Goal: Task Accomplishment & Management: Use online tool/utility

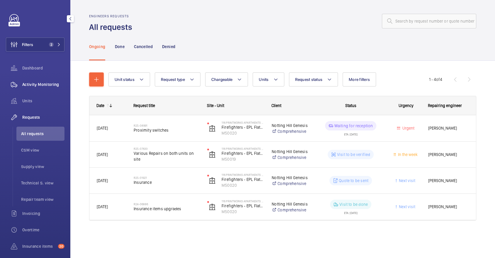
click at [45, 80] on div "Activity Monitoring" at bounding box center [35, 84] width 59 height 14
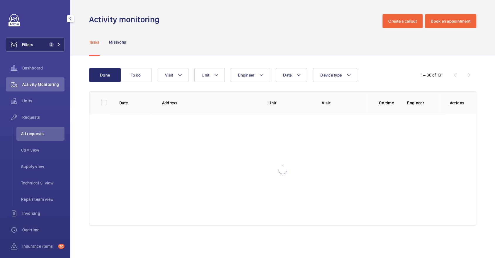
click at [42, 46] on button "Filters 2" at bounding box center [35, 44] width 59 height 14
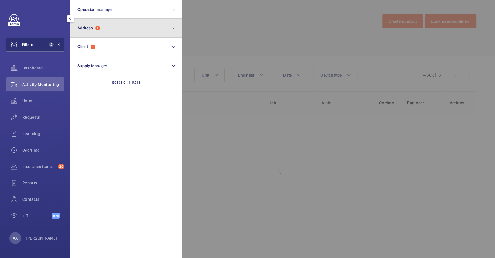
click at [103, 33] on button "Address 1" at bounding box center [125, 28] width 111 height 19
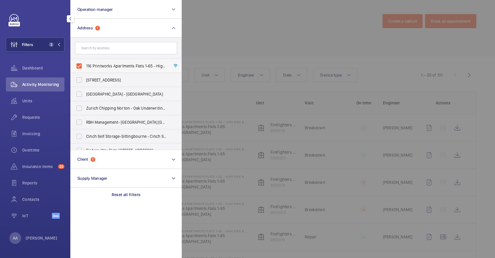
click at [122, 65] on span "116 Printworks Apartments Flats 1-65 - High Risk Building - 116 Printworks Apar…" at bounding box center [126, 66] width 81 height 6
click at [85, 65] on input "116 Printworks Apartments Flats 1-65 - High Risk Building - 116 Printworks Apar…" at bounding box center [79, 66] width 12 height 12
checkbox input "false"
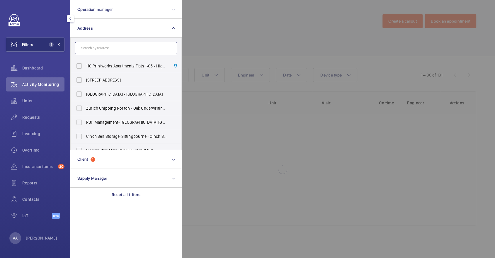
click at [114, 46] on input "text" at bounding box center [126, 48] width 102 height 12
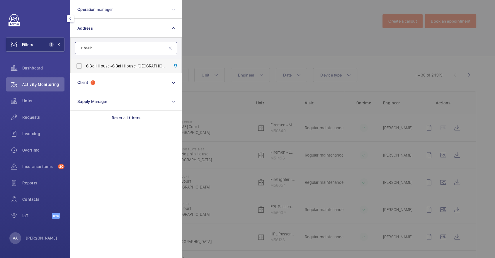
type input "6 ball h"
click at [126, 64] on span "6 Ball H ouse - [STREET_ADDRESS]" at bounding box center [126, 66] width 81 height 6
click at [85, 64] on input "6 Ball H ouse - [STREET_ADDRESS]" at bounding box center [79, 66] width 12 height 12
checkbox input "true"
click at [298, 63] on div at bounding box center [429, 129] width 495 height 258
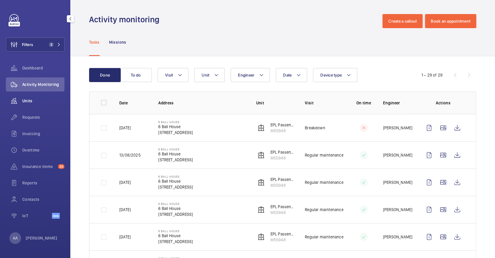
click at [44, 100] on span "Units" at bounding box center [43, 101] width 42 height 6
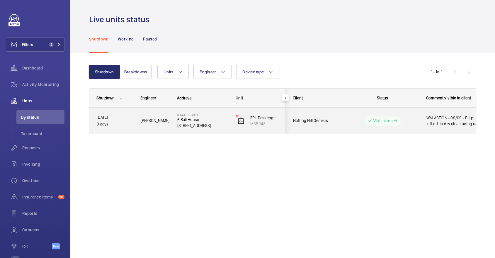
click at [390, 121] on p "Visit planned" at bounding box center [385, 121] width 24 height 6
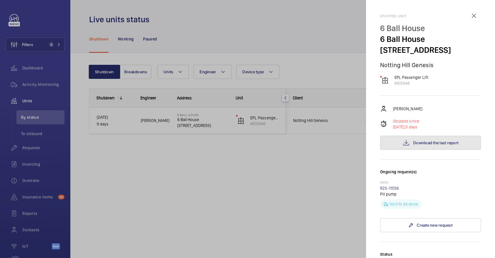
click at [441, 145] on span "Download the last report" at bounding box center [435, 142] width 45 height 5
click at [205, 82] on div at bounding box center [247, 129] width 495 height 258
